Goal: Task Accomplishment & Management: Manage account settings

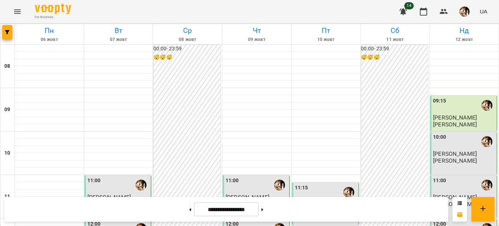
scroll to position [417, 0]
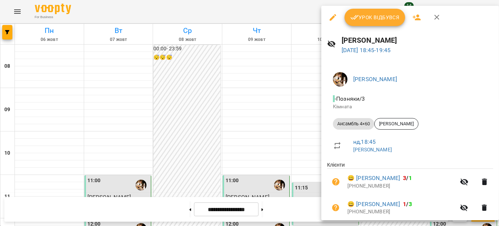
click at [378, 25] on button "Урок відбувся" at bounding box center [375, 17] width 61 height 17
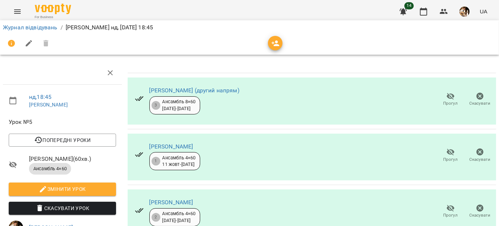
scroll to position [315, 0]
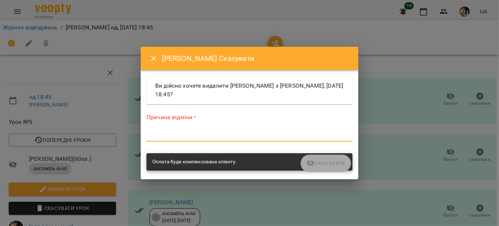
click at [238, 134] on textarea at bounding box center [250, 135] width 206 height 7
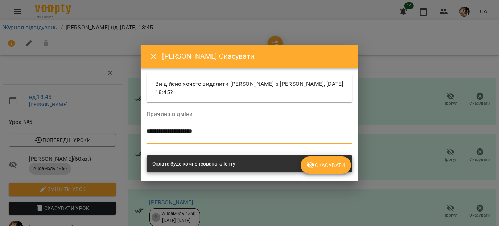
type textarea "**********"
click at [315, 168] on span "Скасувати" at bounding box center [326, 165] width 39 height 9
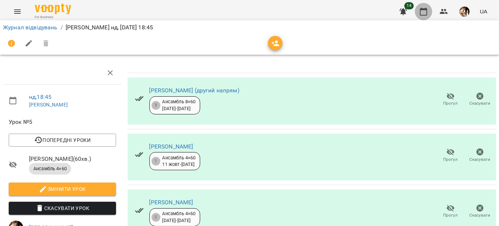
click at [421, 9] on icon "button" at bounding box center [423, 12] width 7 height 8
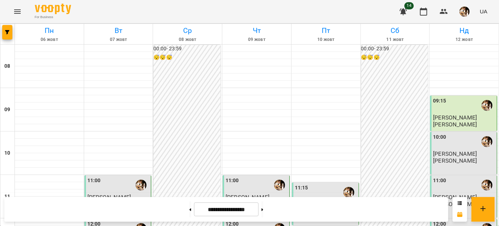
scroll to position [417, 0]
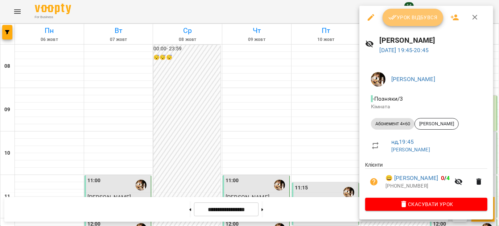
click at [414, 25] on button "Урок відбувся" at bounding box center [413, 17] width 61 height 17
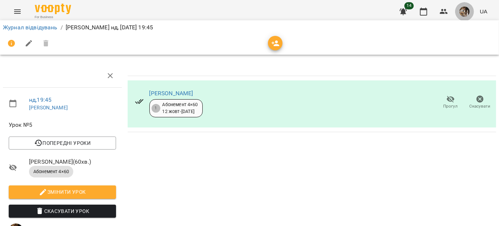
click at [458, 13] on button "button" at bounding box center [464, 11] width 19 height 19
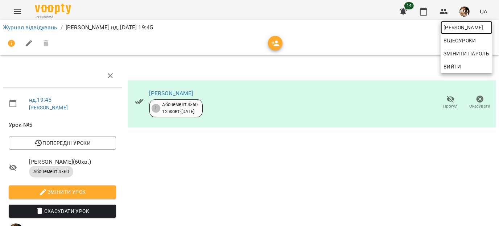
click at [458, 28] on span "[PERSON_NAME]" at bounding box center [467, 27] width 46 height 9
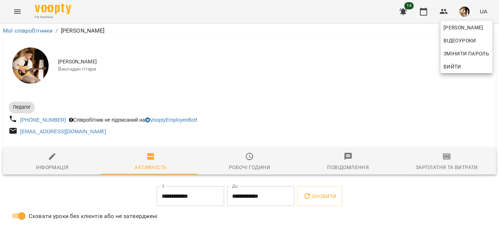
click at [446, 164] on div at bounding box center [249, 113] width 499 height 226
click at [446, 164] on div "[PERSON_NAME] Змінити пароль Вийти" at bounding box center [249, 113] width 499 height 226
click at [446, 163] on span "Зарплатня та Витрати" at bounding box center [447, 162] width 90 height 20
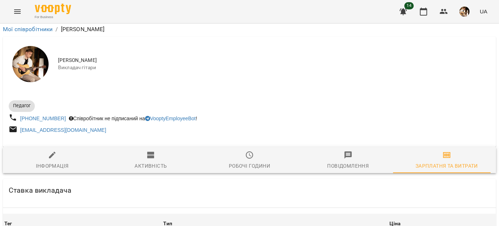
scroll to position [1304, 0]
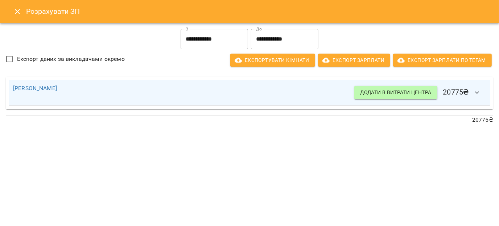
click at [19, 13] on icon "Close" at bounding box center [17, 11] width 5 height 5
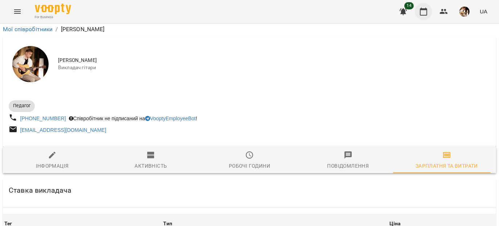
click at [423, 7] on icon "button" at bounding box center [423, 11] width 9 height 9
